Goal: Transaction & Acquisition: Purchase product/service

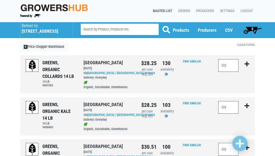
click at [36, 31] on h5 "[STREET_ADDRESS]" at bounding box center [45, 31] width 46 height 6
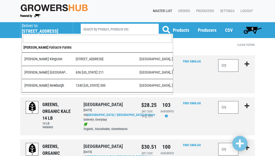
scroll to position [336, 0]
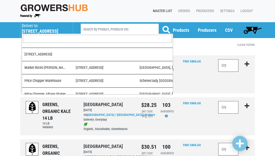
click at [39, 38] on input "search" at bounding box center [97, 39] width 149 height 8
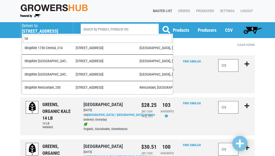
scroll to position [0, 0]
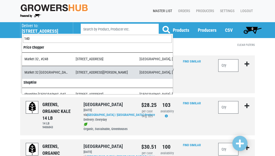
type input "140"
select select "3d03e98b-02fc-4f94-8265-6b118fa33a6b"
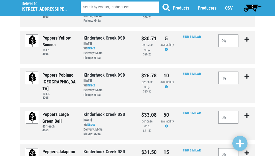
scroll to position [103, 0]
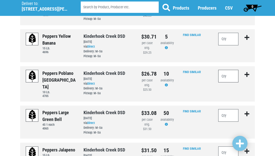
click at [227, 72] on input "number" at bounding box center [228, 76] width 20 height 13
type input "1"
click at [224, 109] on input "number" at bounding box center [228, 115] width 20 height 13
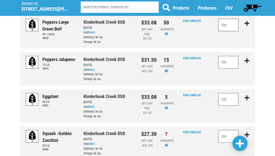
scroll to position [194, 0]
click at [232, 93] on input "number" at bounding box center [228, 99] width 20 height 13
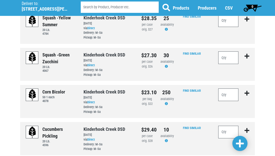
scroll to position [359, 0]
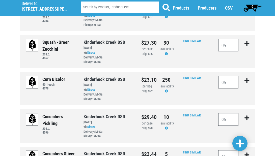
type input "3"
click at [232, 113] on input "number" at bounding box center [228, 119] width 20 height 13
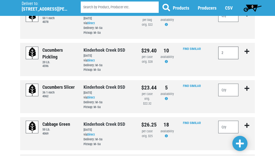
scroll to position [426, 0]
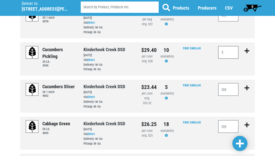
type input "2"
click at [230, 120] on input "number" at bounding box center [228, 126] width 20 height 13
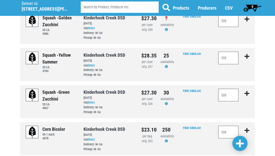
scroll to position [309, 0]
type input "2"
click at [230, 52] on input "number" at bounding box center [228, 58] width 20 height 13
type input "10"
click at [228, 89] on input "number" at bounding box center [228, 95] width 20 height 13
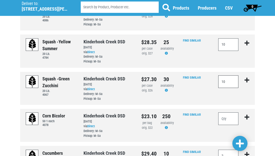
scroll to position [325, 0]
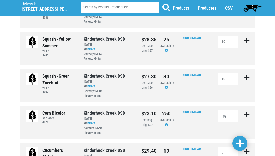
type input "10"
click at [226, 110] on input "number" at bounding box center [228, 116] width 20 height 13
type input "15"
click at [240, 144] on span at bounding box center [240, 143] width 8 height 9
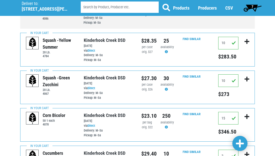
click at [252, 6] on span "7" at bounding box center [252, 7] width 2 height 4
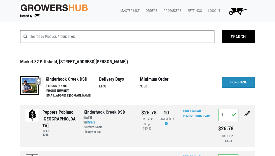
click at [237, 81] on link "Purchase" at bounding box center [238, 82] width 33 height 11
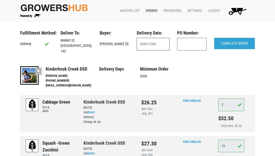
click at [154, 45] on input "text" at bounding box center [153, 44] width 33 height 13
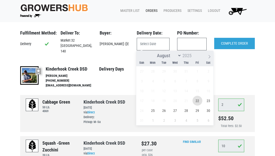
click at [198, 100] on span "22" at bounding box center [197, 101] width 10 height 10
type input "2025-08-22"
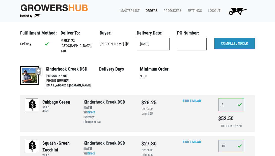
click at [228, 45] on input "COMPLETE ORDER" at bounding box center [234, 44] width 41 height 12
